Goal: Consume media (video, audio)

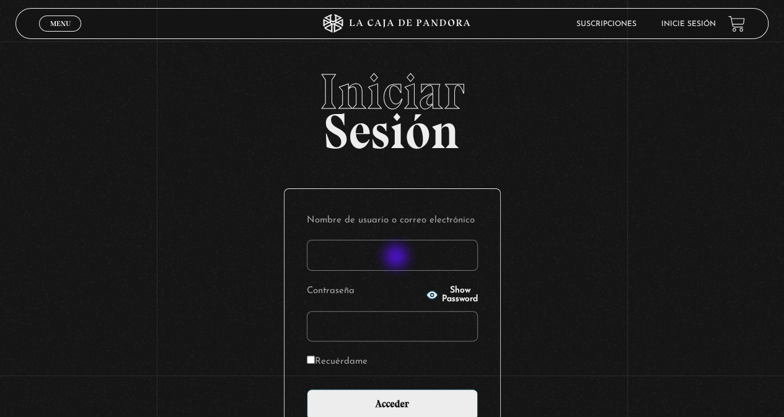
click at [396, 256] on input "Nombre de usuario o correo electrónico" at bounding box center [392, 255] width 171 height 31
type input "mmeza"
click at [307, 389] on input "Acceder" at bounding box center [392, 404] width 171 height 31
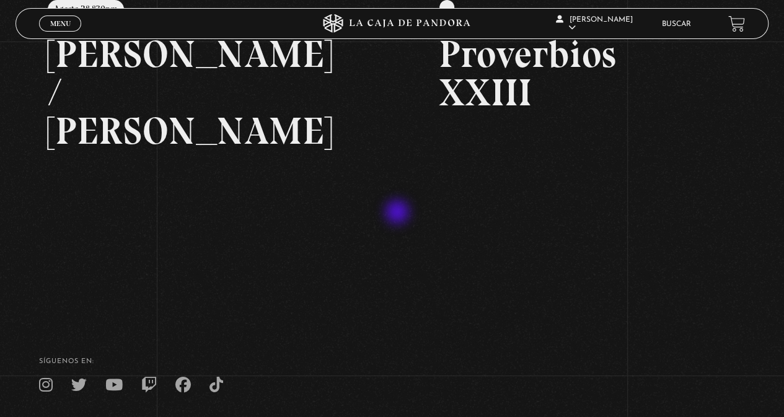
scroll to position [115, 0]
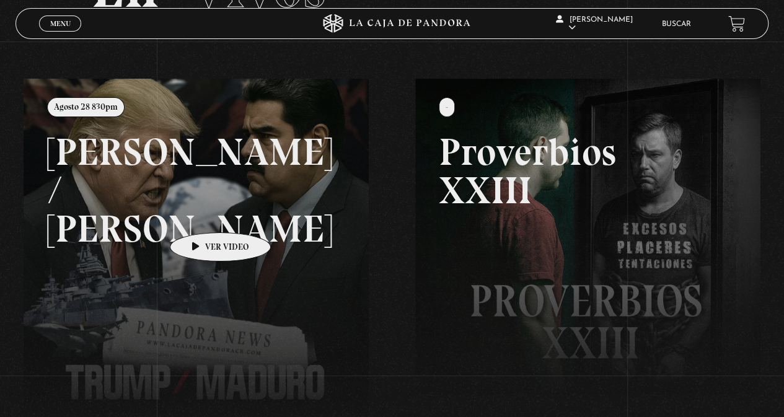
click at [201, 214] on link at bounding box center [416, 287] width 784 height 417
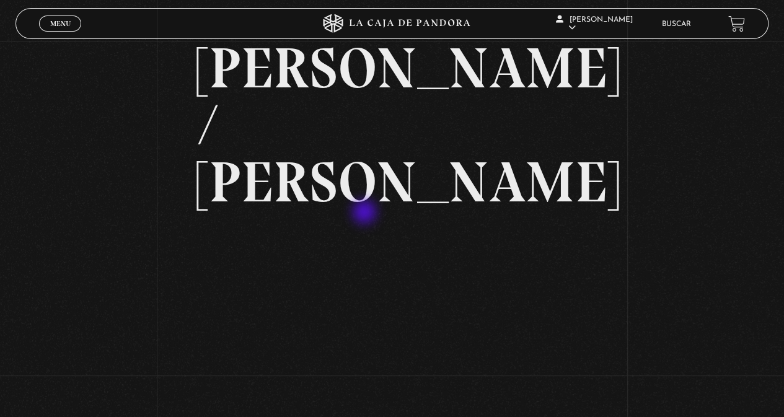
scroll to position [124, 0]
